Goal: Transaction & Acquisition: Purchase product/service

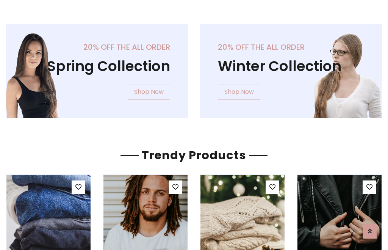
scroll to position [39, 0]
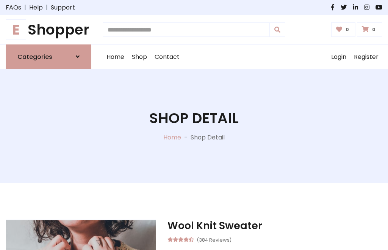
click at [49, 30] on h1 "E Shopper" at bounding box center [49, 29] width 86 height 17
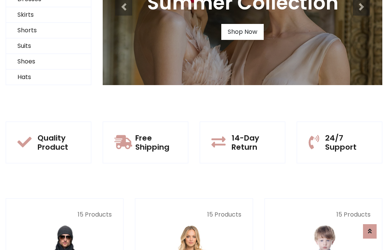
scroll to position [73, 0]
